Goal: Information Seeking & Learning: Learn about a topic

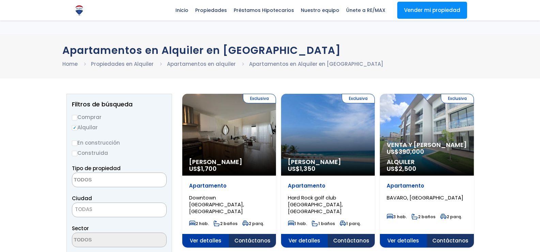
select select
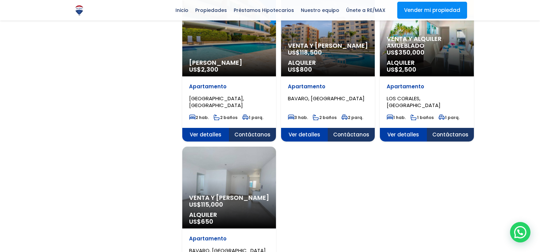
scroll to position [647, 0]
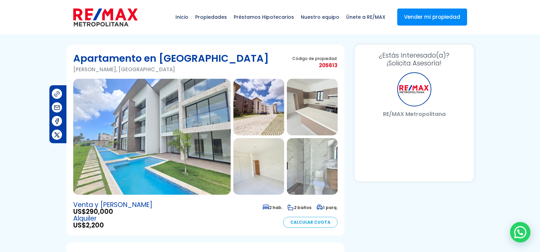
select select "BR"
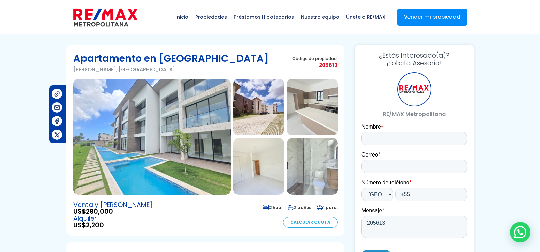
click at [166, 175] on img at bounding box center [151, 137] width 157 height 116
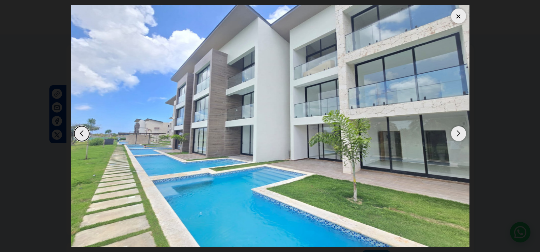
click at [460, 134] on div "Next slide" at bounding box center [458, 133] width 15 height 15
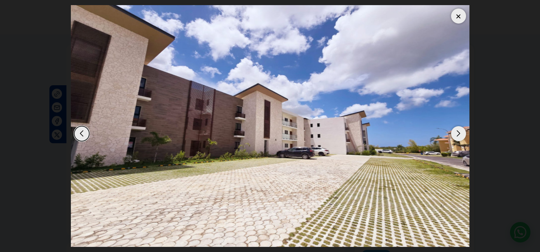
click at [460, 134] on div "Next slide" at bounding box center [458, 133] width 15 height 15
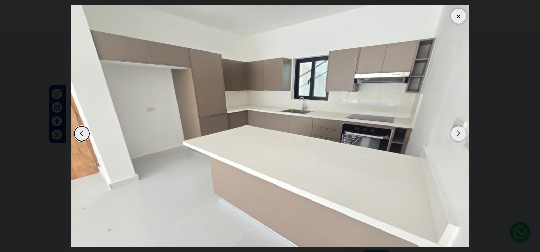
click at [460, 134] on div "Next slide" at bounding box center [458, 133] width 15 height 15
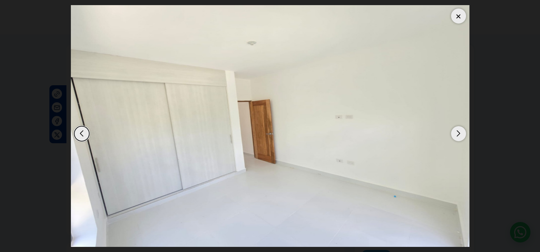
click at [460, 134] on div "Next slide" at bounding box center [458, 133] width 15 height 15
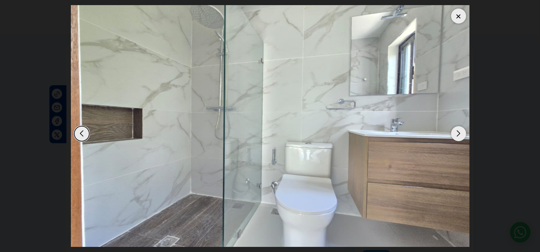
click at [460, 134] on div "Next slide" at bounding box center [458, 133] width 15 height 15
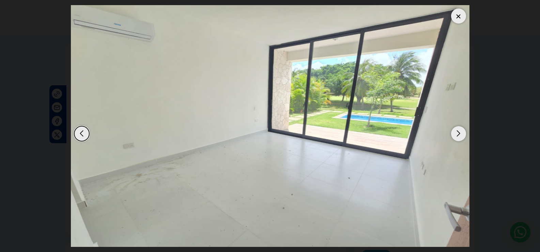
click at [460, 134] on div "Next slide" at bounding box center [458, 133] width 15 height 15
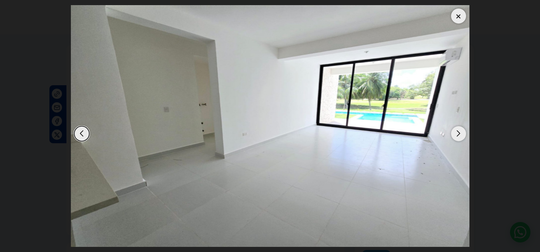
click at [460, 134] on div "Next slide" at bounding box center [458, 133] width 15 height 15
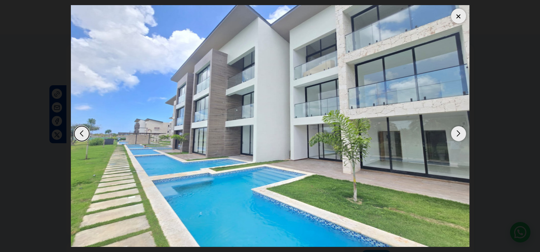
click at [460, 134] on div "Next slide" at bounding box center [458, 133] width 15 height 15
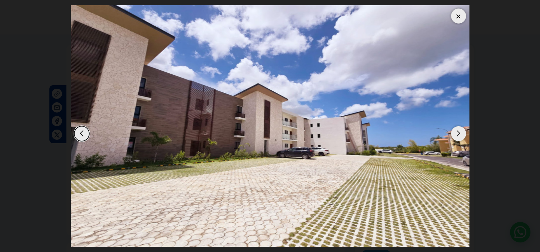
click at [460, 134] on div "Next slide" at bounding box center [458, 133] width 15 height 15
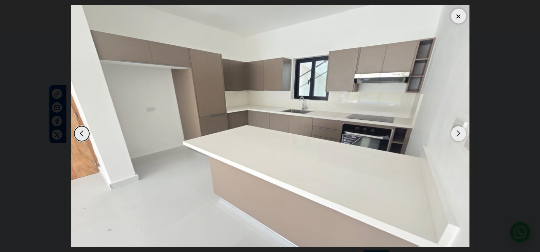
click at [460, 134] on div "Next slide" at bounding box center [458, 133] width 15 height 15
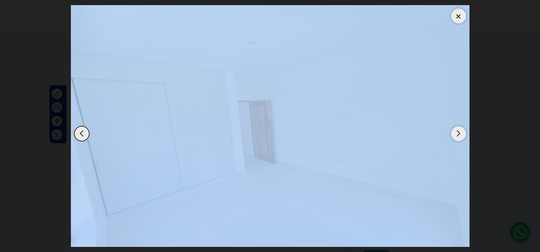
click at [460, 134] on div "Next slide" at bounding box center [458, 133] width 15 height 15
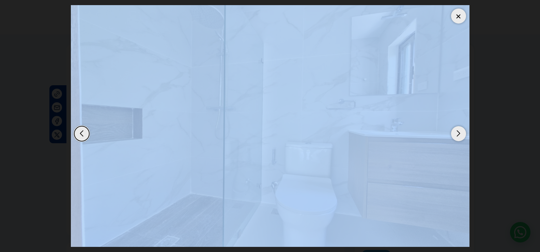
click at [463, 18] on div at bounding box center [458, 16] width 15 height 15
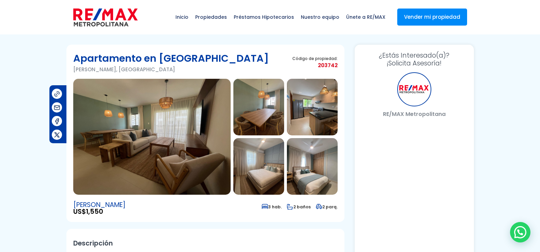
select select "BR"
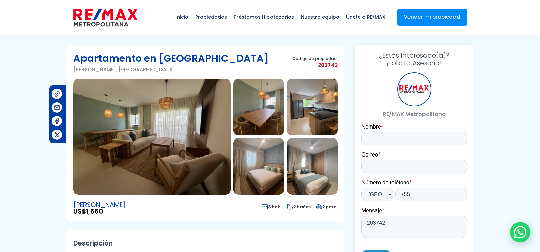
click at [183, 100] on img at bounding box center [151, 137] width 157 height 116
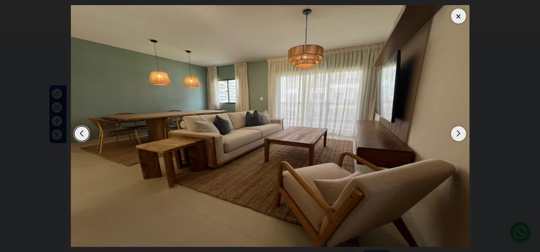
click at [460, 136] on div "Next slide" at bounding box center [458, 133] width 15 height 15
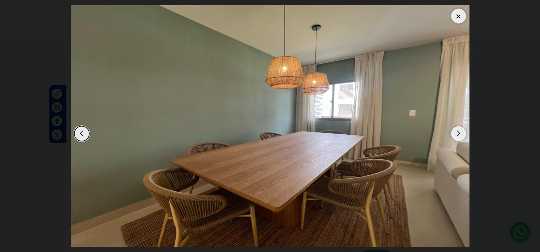
click at [460, 136] on div "Next slide" at bounding box center [458, 133] width 15 height 15
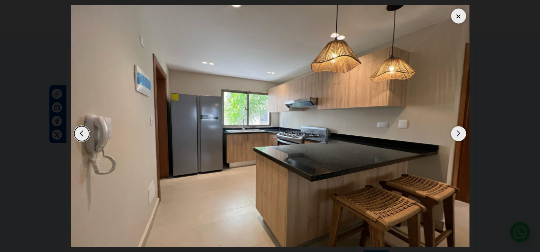
click at [460, 136] on div "Next slide" at bounding box center [458, 133] width 15 height 15
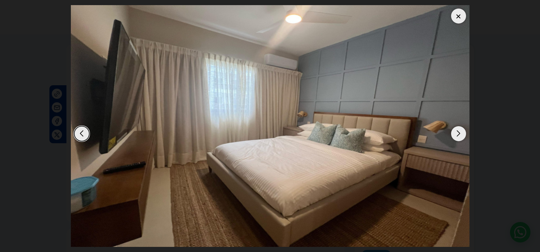
click at [460, 136] on div "Next slide" at bounding box center [458, 133] width 15 height 15
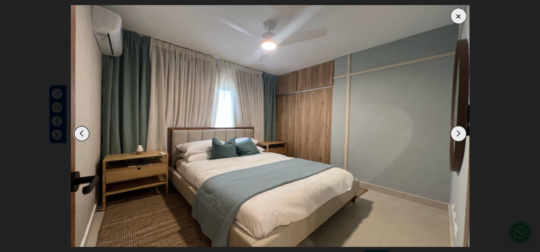
click at [460, 136] on div "Next slide" at bounding box center [458, 133] width 15 height 15
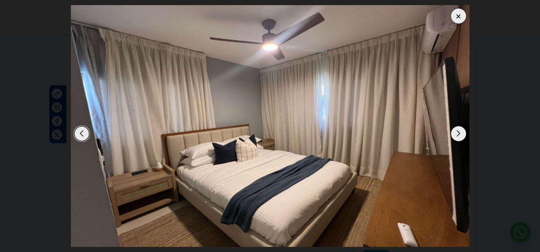
click at [460, 136] on div "Next slide" at bounding box center [458, 133] width 15 height 15
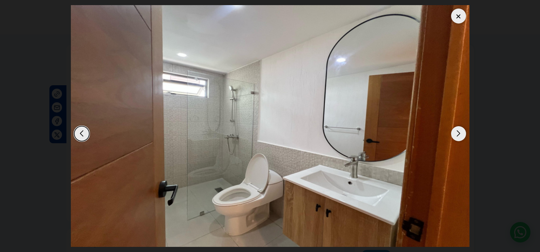
click at [450, 132] on img "7 / 13" at bounding box center [270, 126] width 399 height 242
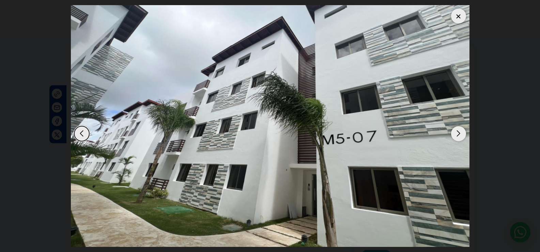
click at [450, 133] on img "13 / 13" at bounding box center [270, 126] width 399 height 242
click at [461, 135] on div "Next slide" at bounding box center [458, 133] width 15 height 15
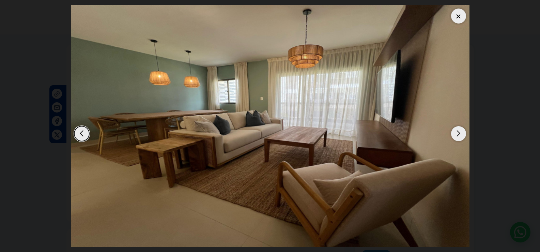
click at [461, 135] on div "Next slide" at bounding box center [458, 133] width 15 height 15
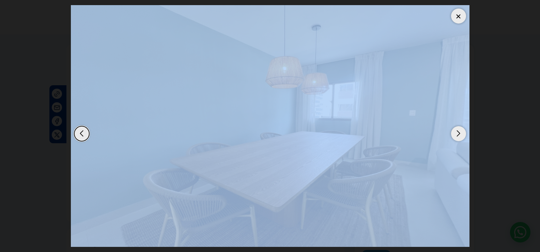
click at [461, 135] on div "Next slide" at bounding box center [458, 133] width 15 height 15
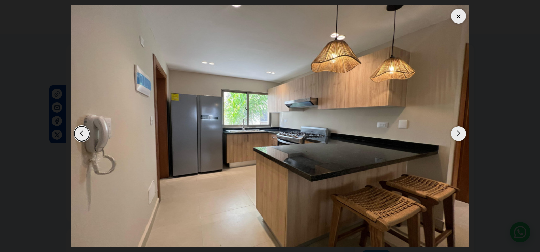
click at [461, 135] on div "Next slide" at bounding box center [458, 133] width 15 height 15
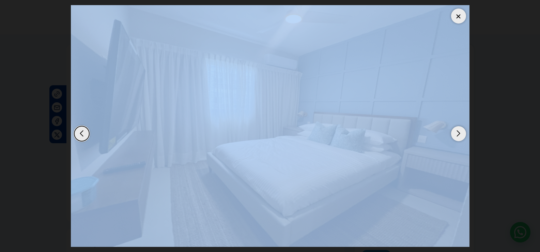
click at [461, 135] on div "Next slide" at bounding box center [458, 133] width 15 height 15
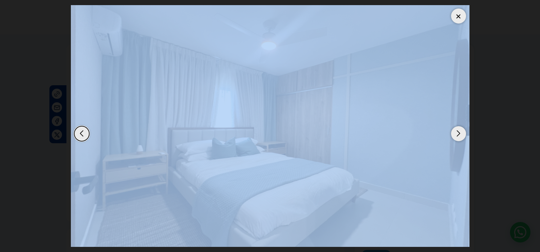
click at [461, 135] on div "Next slide" at bounding box center [458, 133] width 15 height 15
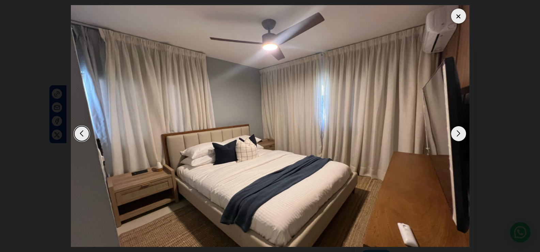
click at [475, 103] on dialog at bounding box center [270, 126] width 409 height 252
click at [456, 18] on div at bounding box center [458, 16] width 15 height 15
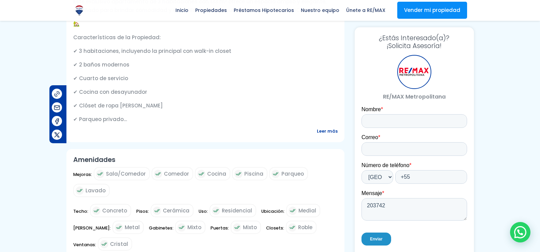
scroll to position [273, 0]
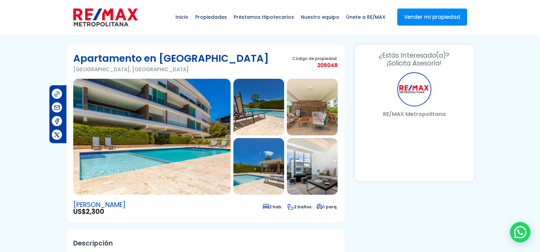
select select "BR"
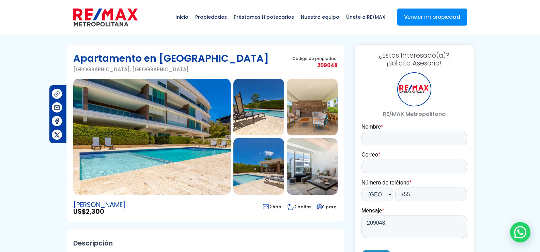
click at [214, 132] on img at bounding box center [151, 137] width 157 height 116
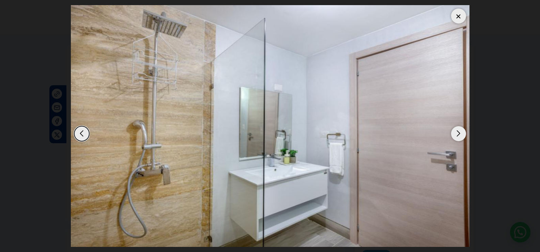
click at [214, 132] on img at bounding box center [270, 126] width 399 height 242
click at [463, 134] on div "Next slide" at bounding box center [458, 133] width 15 height 15
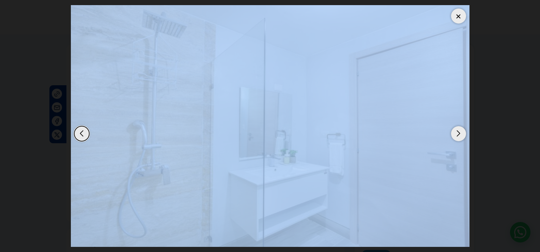
click at [463, 134] on div "Next slide" at bounding box center [458, 133] width 15 height 15
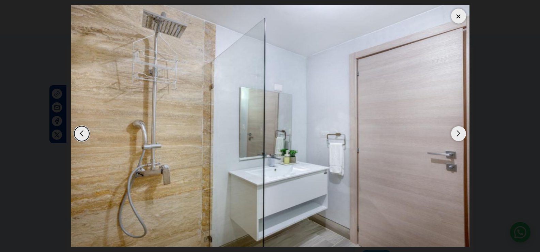
click at [475, 115] on dialog at bounding box center [270, 126] width 409 height 252
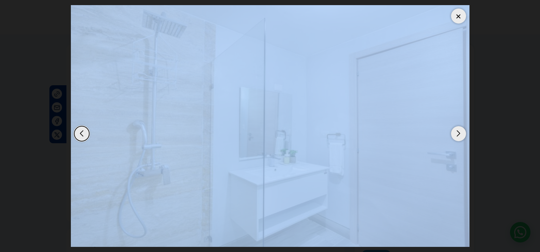
click at [454, 135] on div "Next slide" at bounding box center [458, 133] width 15 height 15
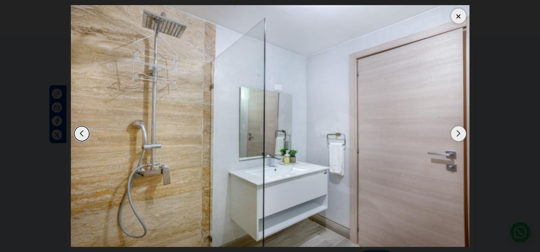
click at [475, 99] on dialog at bounding box center [270, 126] width 409 height 252
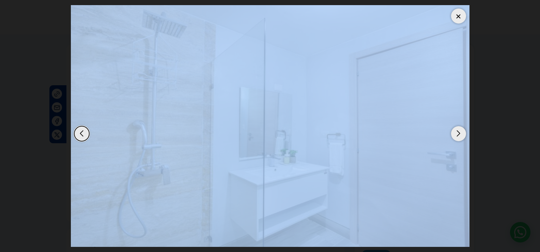
click at [458, 18] on div at bounding box center [458, 16] width 15 height 15
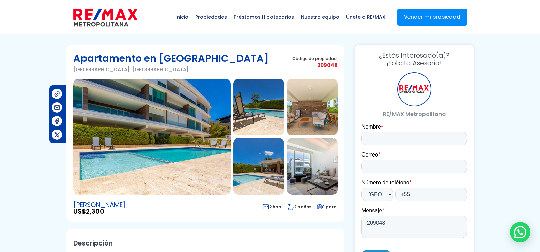
click at [235, 112] on img at bounding box center [258, 107] width 51 height 57
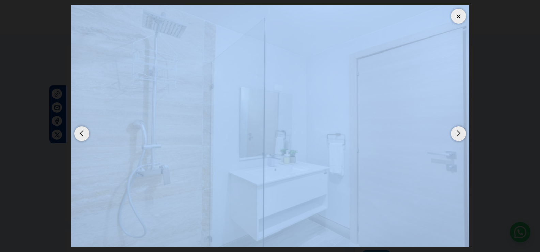
click at [460, 18] on div at bounding box center [458, 16] width 15 height 15
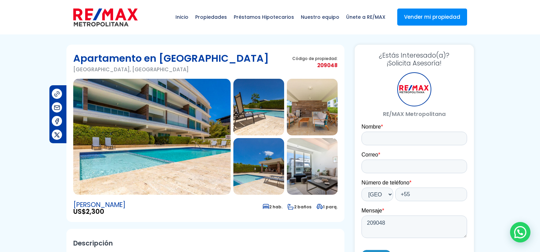
click at [207, 106] on img at bounding box center [151, 137] width 157 height 116
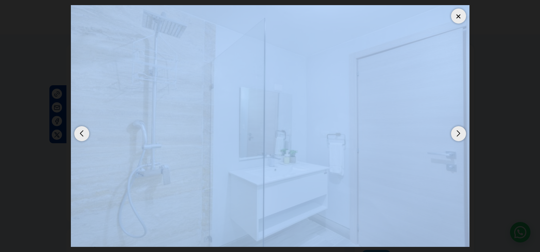
click at [77, 135] on div "Previous slide" at bounding box center [81, 133] width 15 height 15
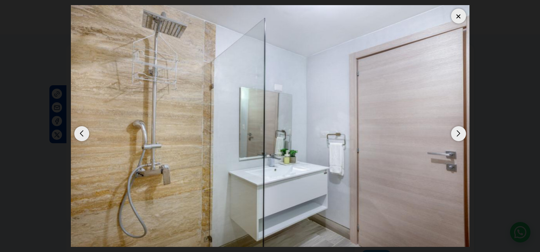
click at [77, 135] on div "Previous slide" at bounding box center [81, 133] width 15 height 15
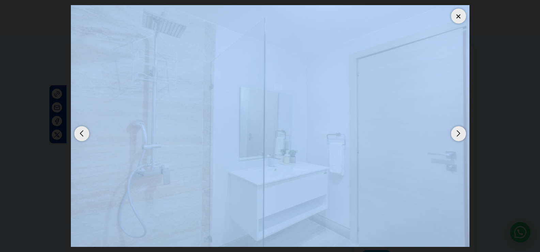
click at [77, 135] on div "Previous slide" at bounding box center [81, 133] width 15 height 15
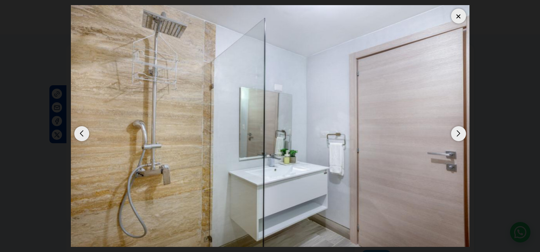
click at [77, 135] on div "Previous slide" at bounding box center [81, 133] width 15 height 15
drag, startPoint x: 77, startPoint y: 135, endPoint x: 82, endPoint y: 133, distance: 5.0
click at [78, 135] on div "Previous slide" at bounding box center [81, 133] width 15 height 15
click at [455, 16] on div at bounding box center [458, 16] width 15 height 15
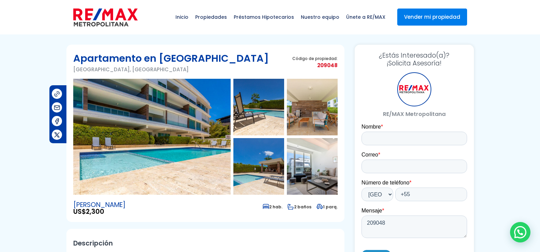
click at [455, 16] on link "Vender mi propiedad" at bounding box center [432, 17] width 70 height 17
